Goal: Find specific page/section

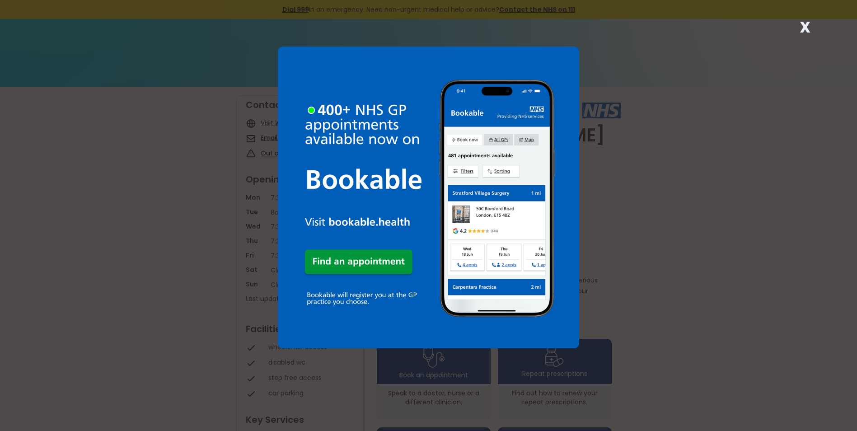
click at [803, 26] on strong "X" at bounding box center [805, 27] width 11 height 22
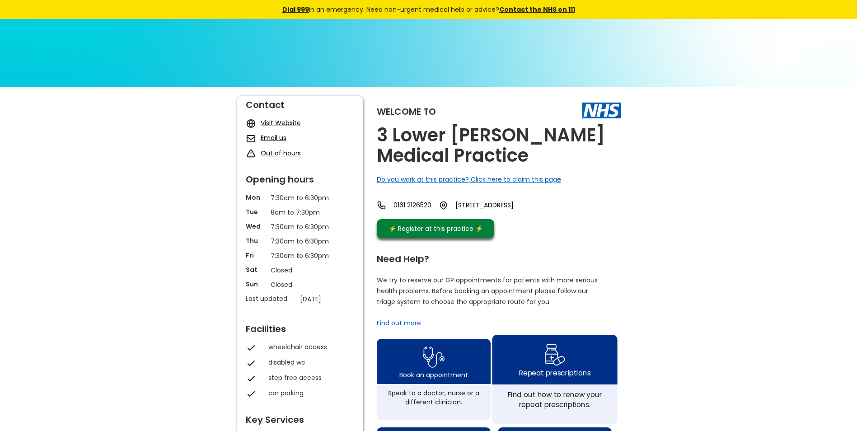
click at [555, 378] on div "Repeat prescriptions" at bounding box center [554, 373] width 71 height 10
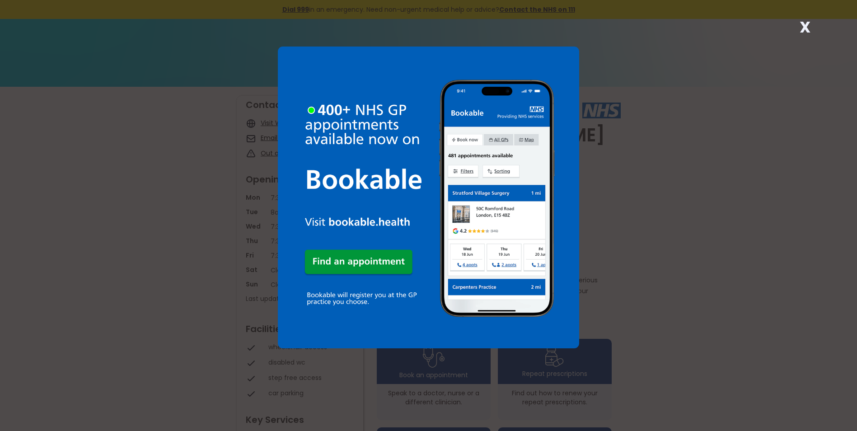
click at [809, 28] on strong "X" at bounding box center [805, 27] width 11 height 22
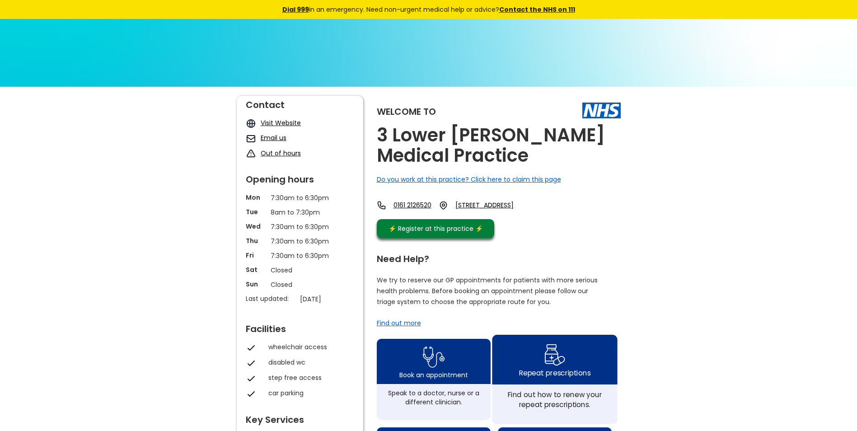
click at [560, 368] on img at bounding box center [554, 355] width 21 height 26
